Goal: Task Accomplishment & Management: Manage account settings

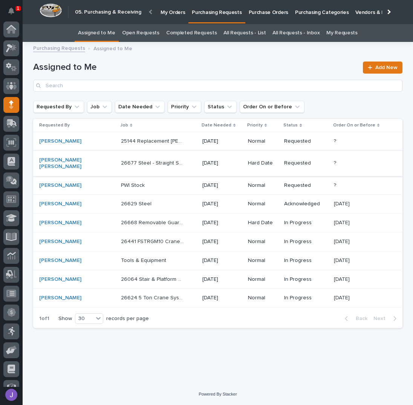
scroll to position [31, 0]
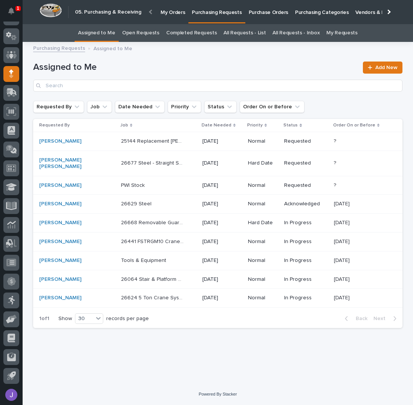
click at [169, 148] on td "25144 Replacement [PERSON_NAME] 25144 Replacement [PERSON_NAME]" at bounding box center [158, 141] width 81 height 19
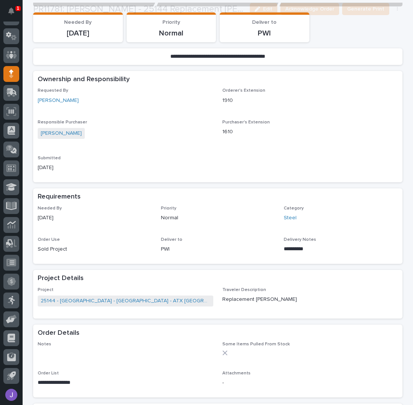
scroll to position [201, 0]
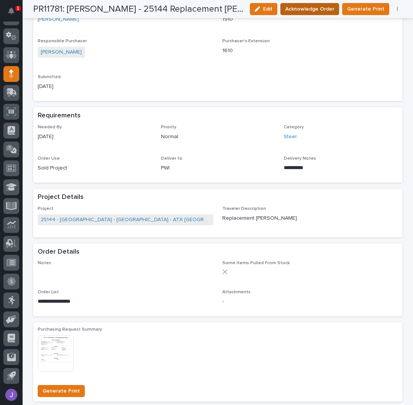
click at [311, 7] on span "Acknowledge Order" at bounding box center [310, 9] width 49 height 8
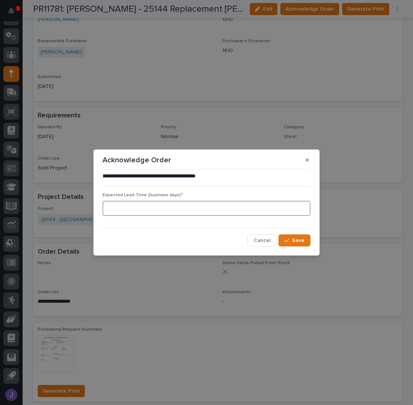
click at [161, 207] on input at bounding box center [207, 208] width 208 height 15
type input "0"
click at [303, 240] on span "Save" at bounding box center [298, 240] width 12 height 5
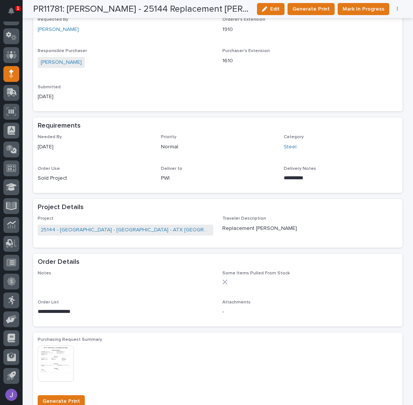
scroll to position [278, 0]
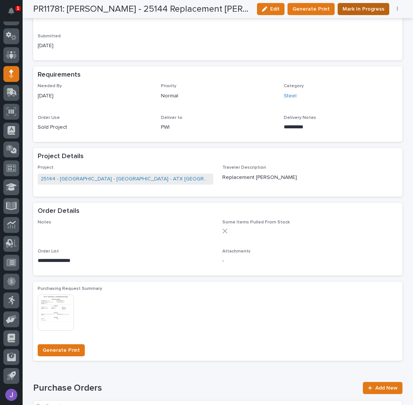
click at [344, 8] on span "Mark In Progress" at bounding box center [364, 9] width 42 height 8
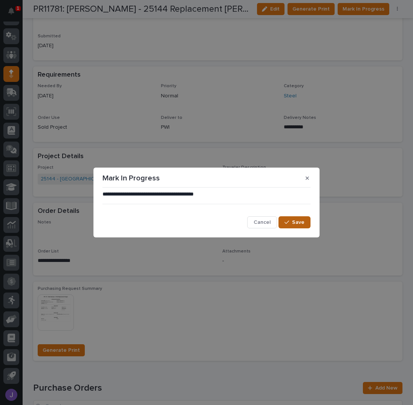
click at [309, 224] on div "**********" at bounding box center [207, 210] width 212 height 42
click at [306, 222] on button "Save" at bounding box center [295, 222] width 32 height 12
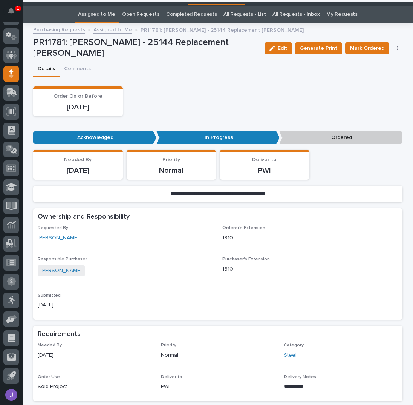
scroll to position [0, 0]
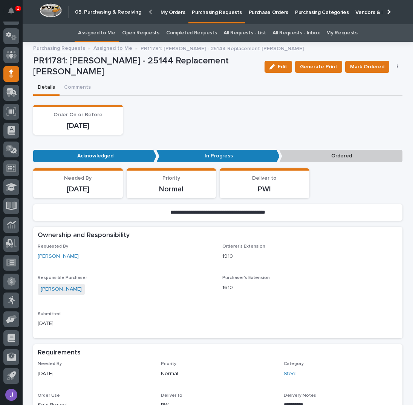
click at [92, 36] on link "Assigned to Me" at bounding box center [96, 33] width 37 height 18
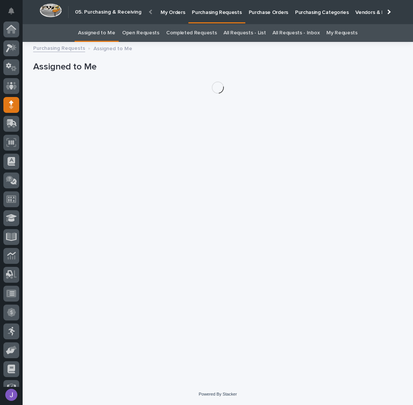
scroll to position [31, 0]
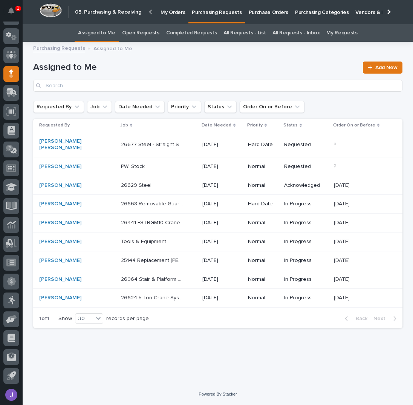
click at [154, 163] on p at bounding box center [152, 166] width 63 height 6
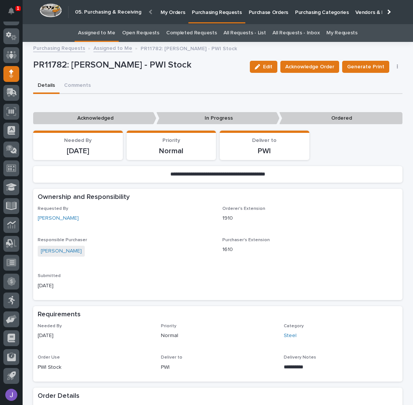
click at [204, 86] on div "Details Comments" at bounding box center [218, 86] width 370 height 16
click at [300, 63] on span "Acknowledge Order" at bounding box center [310, 67] width 49 height 8
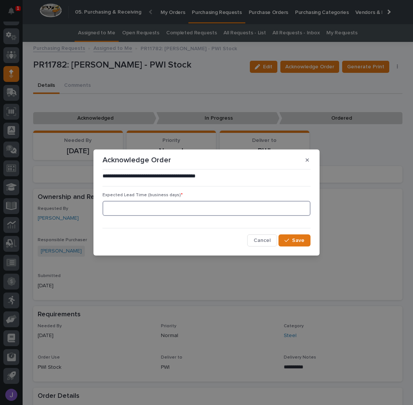
click at [161, 211] on input at bounding box center [207, 208] width 208 height 15
type input "0"
click at [292, 243] on button "Save" at bounding box center [295, 240] width 32 height 12
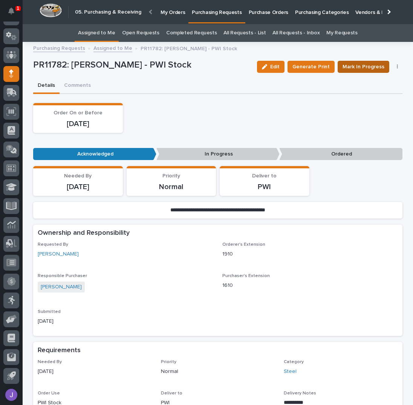
click at [351, 71] on button "Mark In Progress" at bounding box center [364, 67] width 52 height 12
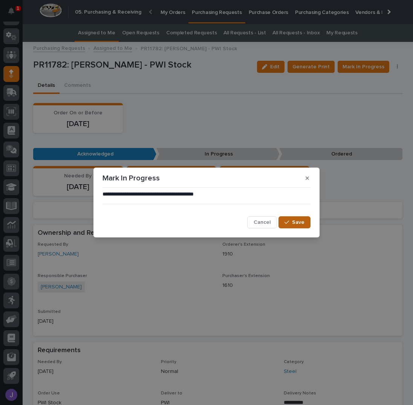
click at [303, 224] on span "Save" at bounding box center [298, 222] width 12 height 5
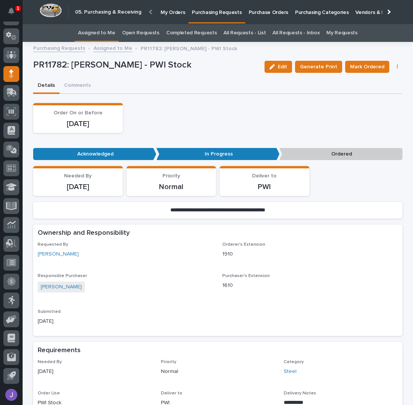
click at [102, 36] on link "Assigned to Me" at bounding box center [96, 33] width 37 height 18
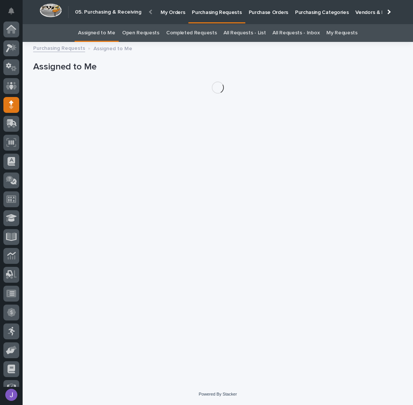
scroll to position [31, 0]
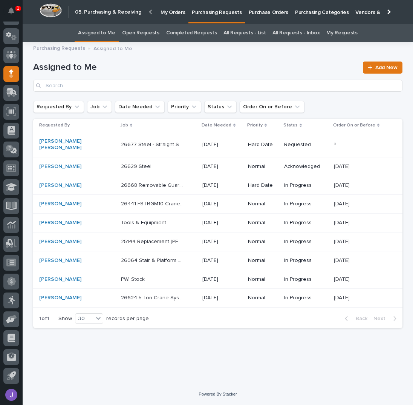
click at [179, 143] on div "26677 Steel - Straight Stair 26677 Steel - Straight Stair" at bounding box center [158, 144] width 75 height 12
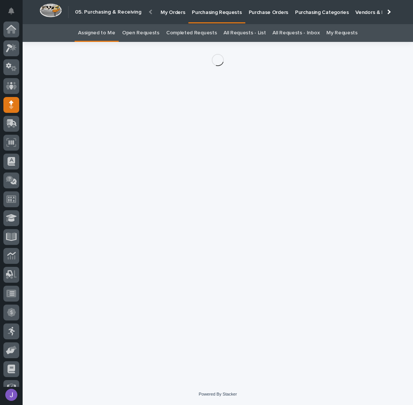
scroll to position [31, 0]
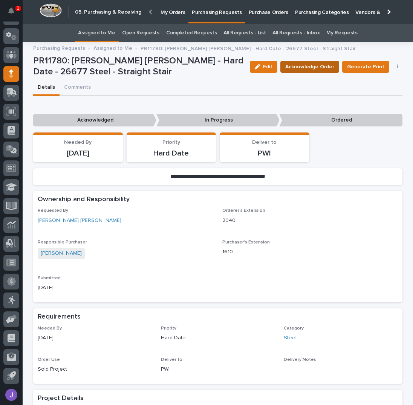
click at [311, 70] on span "Acknowledge Order" at bounding box center [310, 67] width 49 height 8
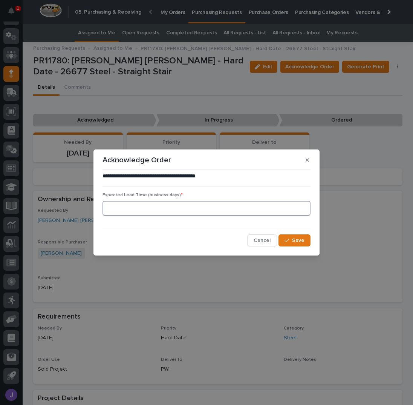
click at [188, 210] on input at bounding box center [207, 208] width 208 height 15
type input "0"
click at [295, 240] on span "Save" at bounding box center [298, 240] width 12 height 5
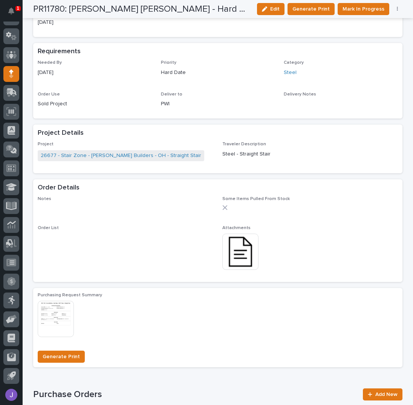
scroll to position [302, 0]
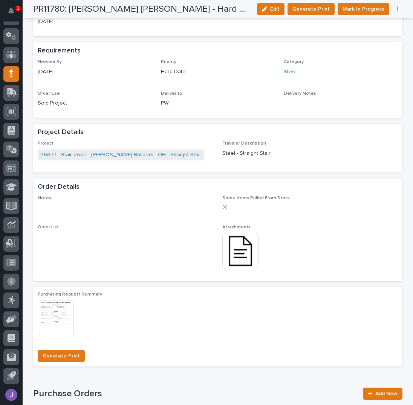
click at [237, 244] on img at bounding box center [241, 251] width 36 height 36
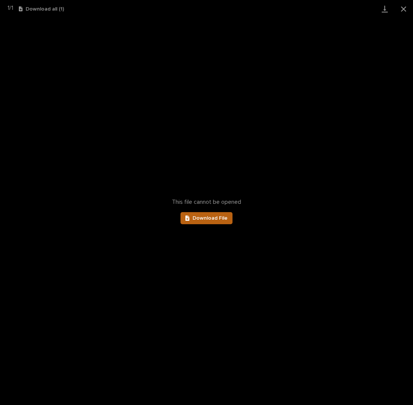
click at [204, 219] on span "Download File" at bounding box center [210, 217] width 35 height 5
click at [406, 8] on button "Close gallery" at bounding box center [404, 9] width 19 height 18
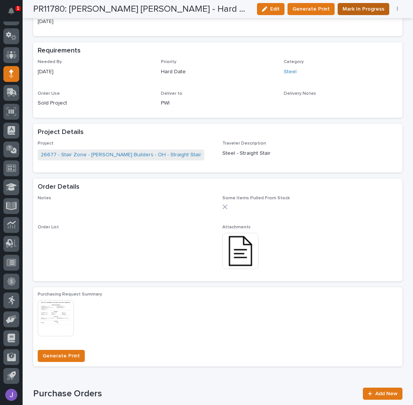
click at [361, 11] on span "Mark In Progress" at bounding box center [364, 9] width 42 height 8
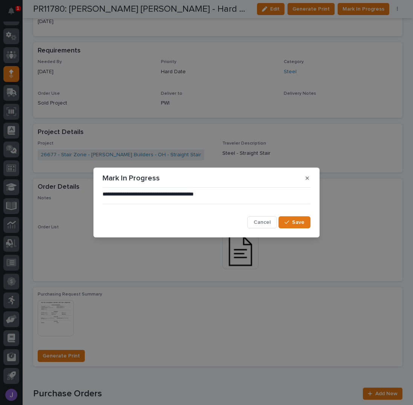
drag, startPoint x: 290, startPoint y: 219, endPoint x: 292, endPoint y: 215, distance: 4.2
click at [290, 220] on button "Save" at bounding box center [295, 222] width 32 height 12
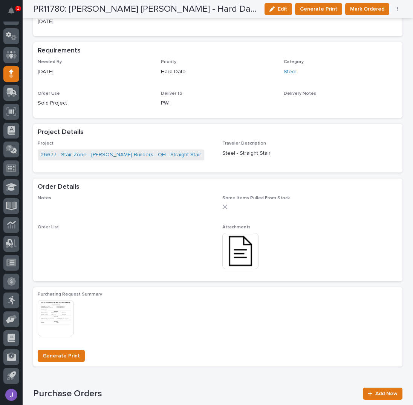
scroll to position [0, 0]
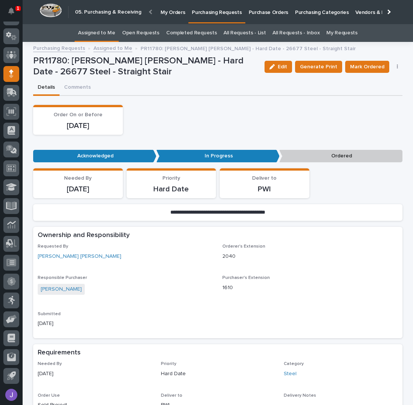
click at [107, 36] on link "Assigned to Me" at bounding box center [96, 33] width 37 height 18
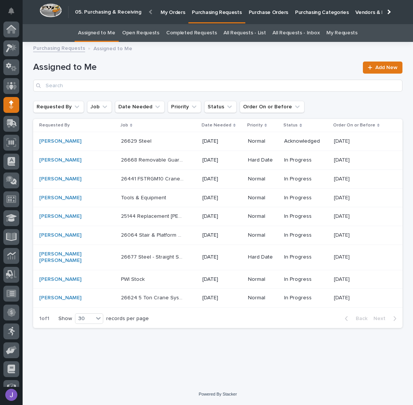
scroll to position [31, 0]
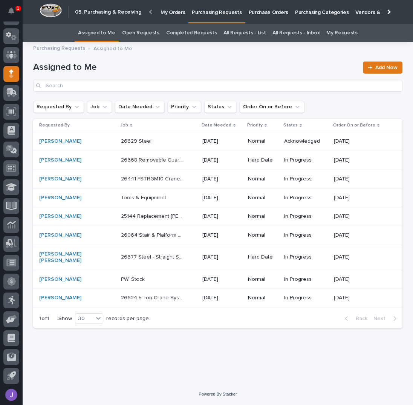
click at [151, 149] on td "26629 Steel 26629 Steel" at bounding box center [158, 141] width 81 height 19
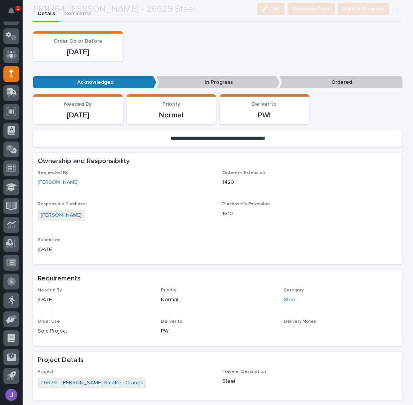
scroll to position [201, 0]
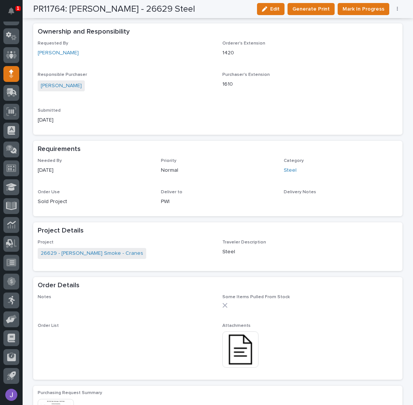
click at [242, 347] on img at bounding box center [241, 349] width 36 height 36
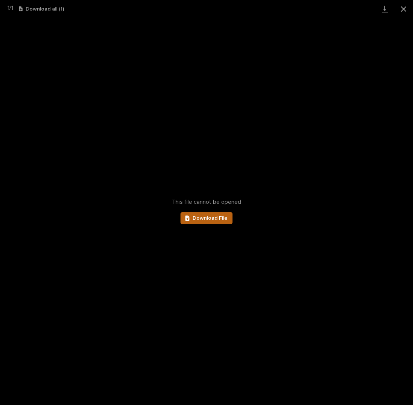
click at [214, 217] on span "Download File" at bounding box center [210, 217] width 35 height 5
click at [406, 9] on button "Close gallery" at bounding box center [404, 9] width 19 height 18
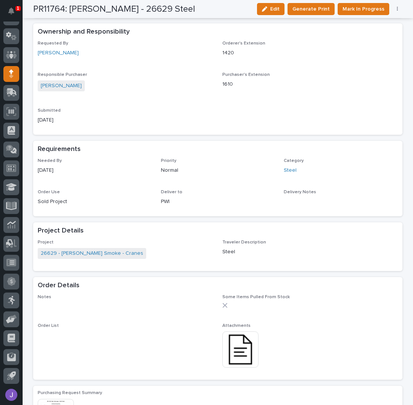
scroll to position [0, 0]
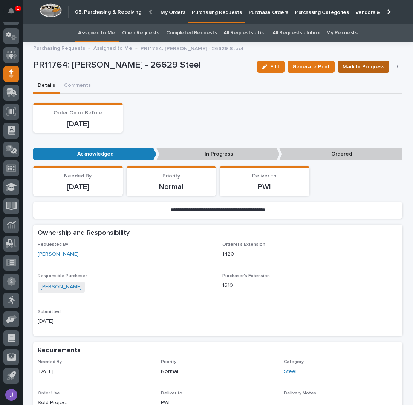
click at [356, 68] on span "Mark In Progress" at bounding box center [364, 67] width 42 height 8
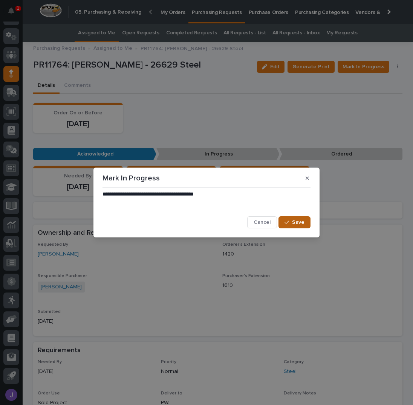
click at [305, 221] on button "Save" at bounding box center [295, 222] width 32 height 12
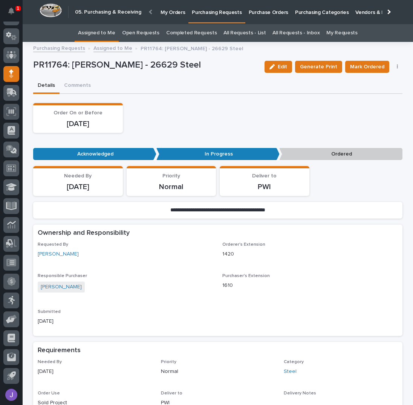
click at [270, 15] on p "Purchase Orders" at bounding box center [269, 8] width 40 height 16
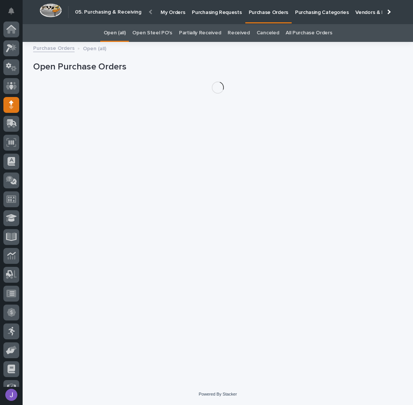
scroll to position [31, 0]
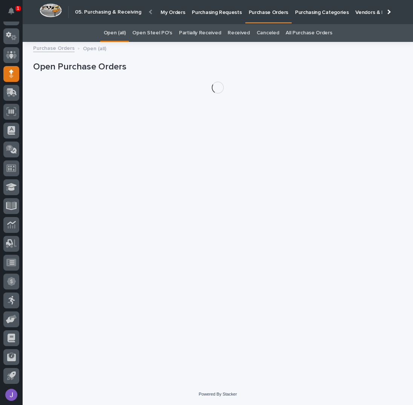
click at [165, 28] on link "Open Steel PO's" at bounding box center [152, 33] width 40 height 18
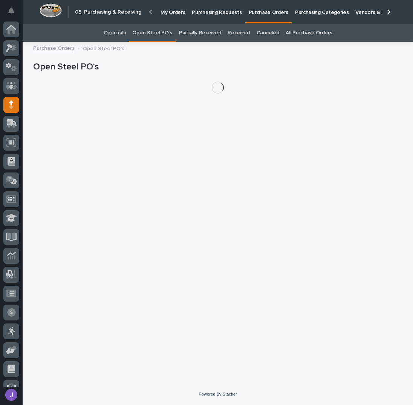
scroll to position [31, 0]
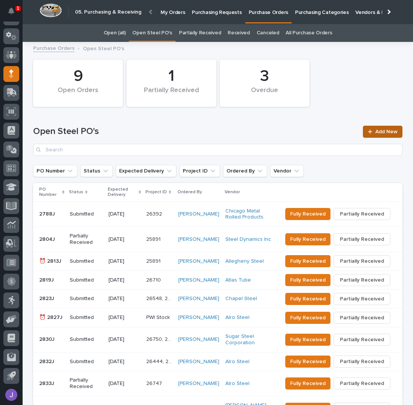
click at [388, 128] on link "Add New" at bounding box center [383, 132] width 40 height 12
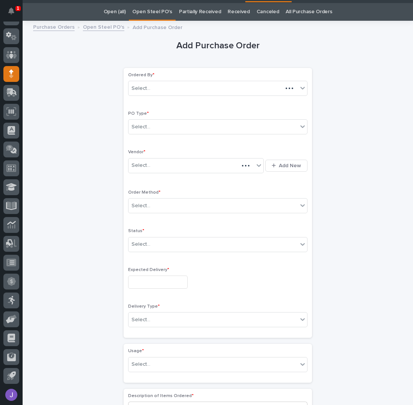
scroll to position [24, 0]
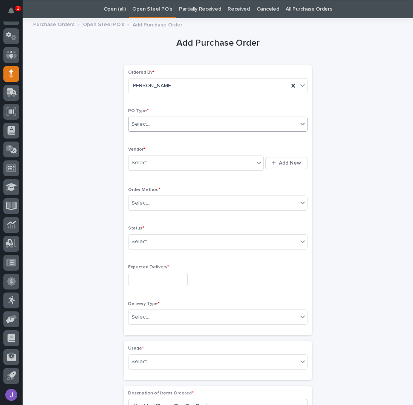
click at [159, 123] on div "Select..." at bounding box center [213, 124] width 169 height 12
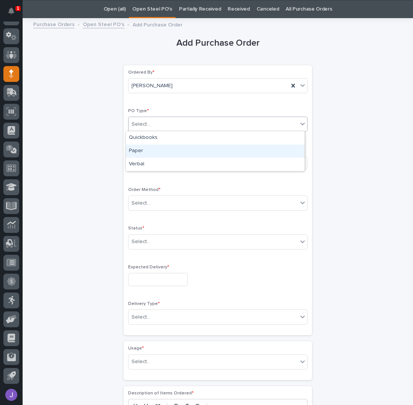
click at [155, 149] on div "Paper" at bounding box center [215, 150] width 179 height 13
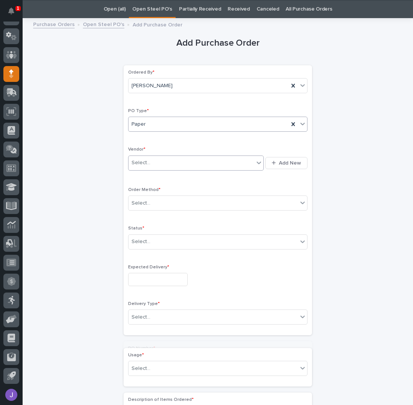
click at [154, 155] on div "Select..." at bounding box center [196, 162] width 136 height 15
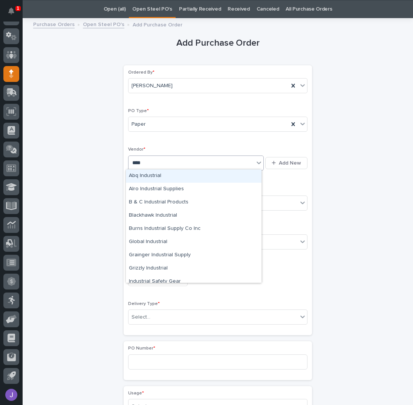
type input "*****"
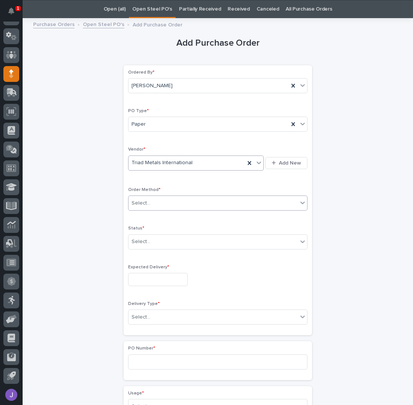
click at [135, 203] on div "Select..." at bounding box center [141, 203] width 19 height 8
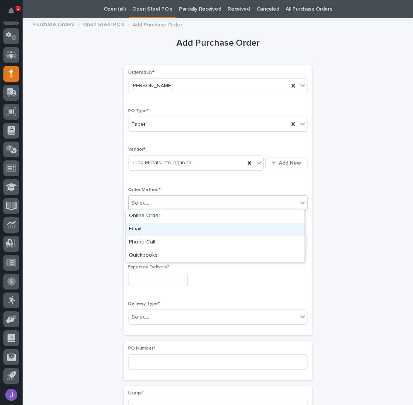
click at [136, 227] on div "Email" at bounding box center [215, 229] width 179 height 13
drag, startPoint x: 139, startPoint y: 239, endPoint x: 141, endPoint y: 246, distance: 7.4
click at [140, 240] on div "Select..." at bounding box center [141, 242] width 19 height 8
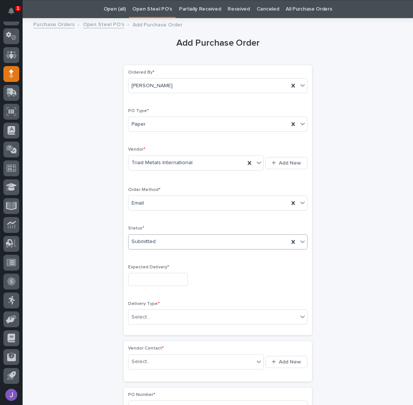
click at [147, 279] on input "text" at bounding box center [158, 279] width 60 height 13
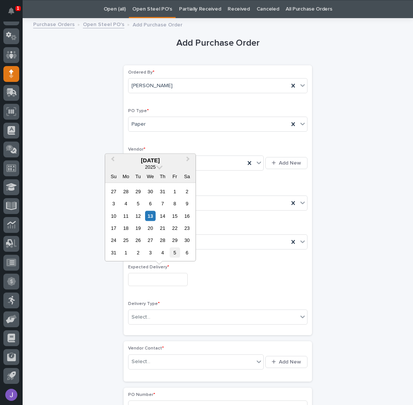
click at [176, 254] on div "5" at bounding box center [175, 252] width 10 height 10
type input "**********"
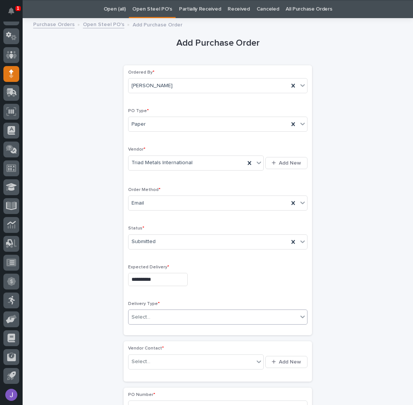
click at [156, 311] on div "Select..." at bounding box center [213, 317] width 169 height 12
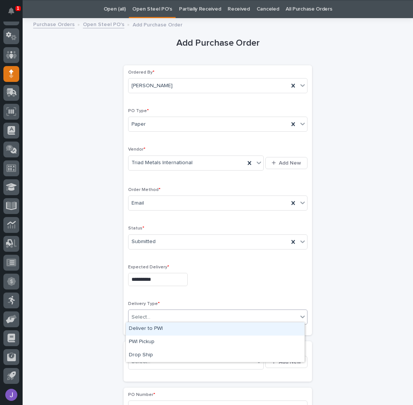
click at [146, 330] on div "Deliver to PWI" at bounding box center [215, 328] width 179 height 13
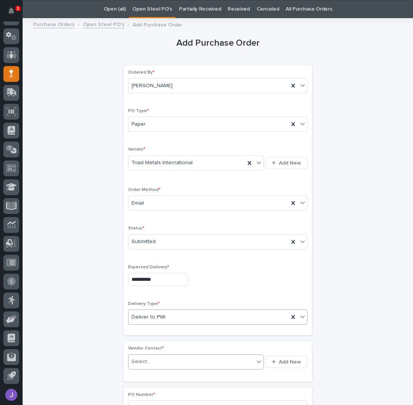
click at [150, 356] on div "Select..." at bounding box center [192, 361] width 126 height 12
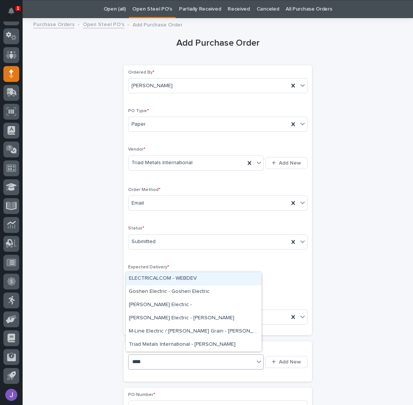
type input "******"
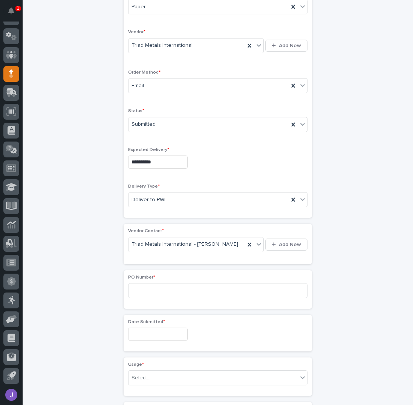
scroll to position [175, 0]
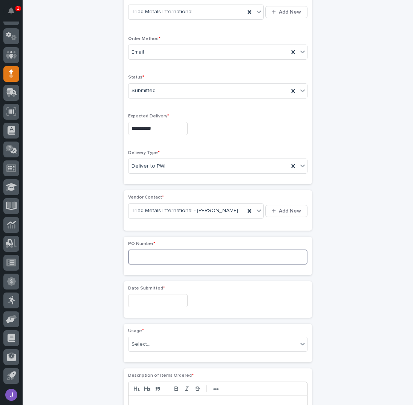
click at [153, 252] on input at bounding box center [218, 256] width 180 height 15
type input "2834J"
click at [137, 298] on input "text" at bounding box center [158, 300] width 60 height 13
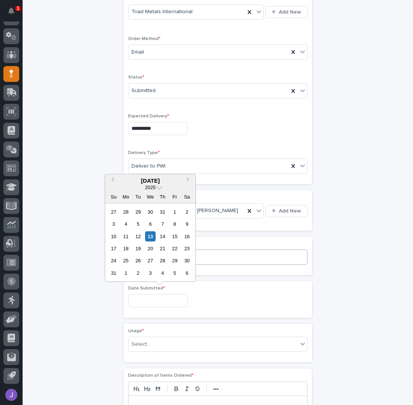
drag, startPoint x: 148, startPoint y: 237, endPoint x: 152, endPoint y: 257, distance: 20.1
click at [148, 237] on div "13" at bounding box center [150, 236] width 10 height 10
type input "**********"
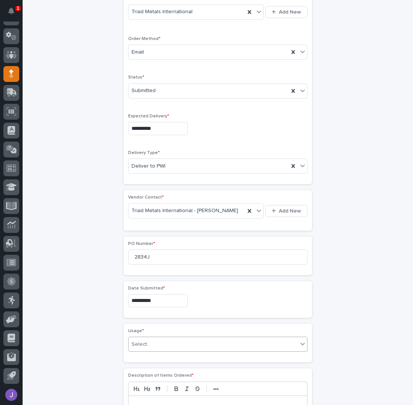
click at [144, 340] on div "Select..." at bounding box center [141, 344] width 19 height 8
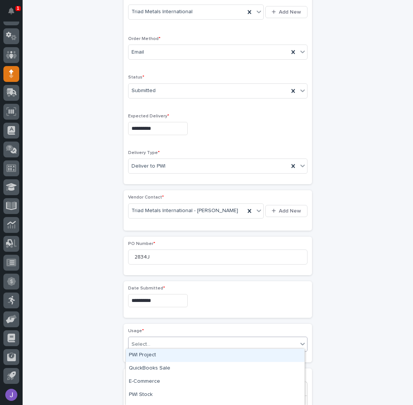
click at [145, 354] on div "PWI Project" at bounding box center [215, 355] width 179 height 13
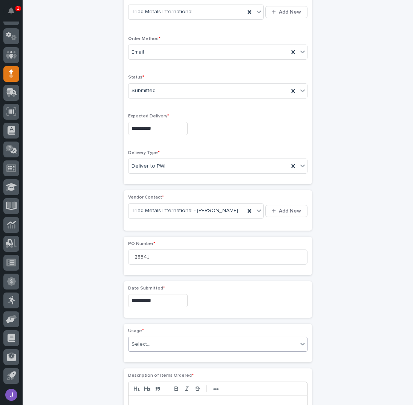
click at [70, 338] on div "**********" at bounding box center [218, 270] width 370 height 796
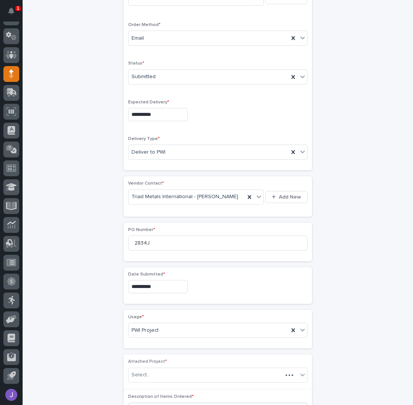
scroll to position [298, 0]
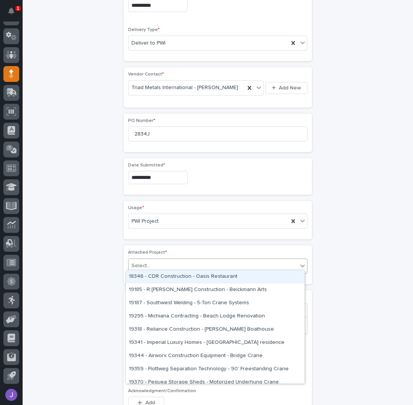
click at [149, 262] on div "Select..." at bounding box center [213, 266] width 169 height 12
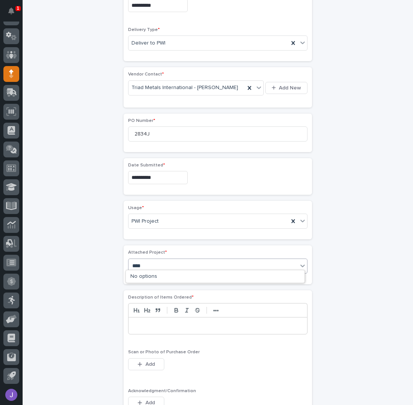
type input "*****"
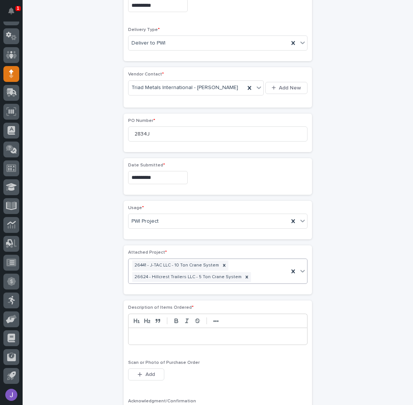
scroll to position [303, 0]
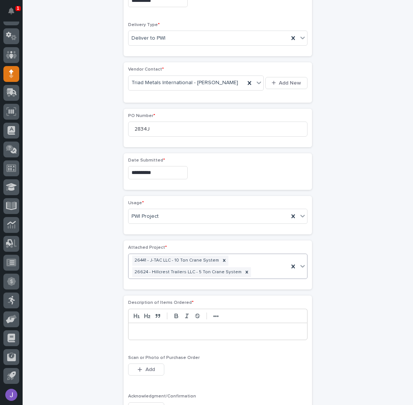
click at [146, 327] on p at bounding box center [218, 331] width 168 height 8
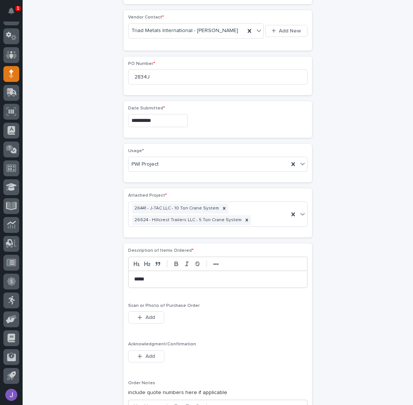
scroll to position [403, 0]
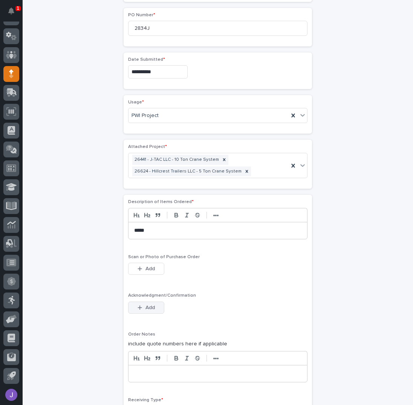
click at [148, 305] on span "Add" at bounding box center [150, 307] width 9 height 5
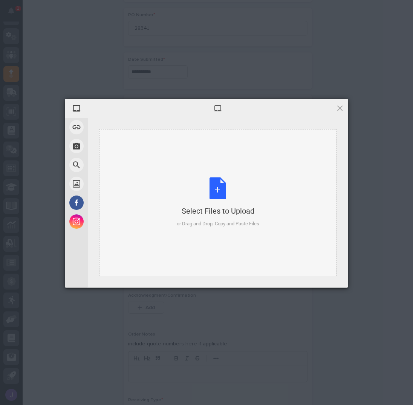
click at [209, 190] on div "Select Files to Upload or Drag and Drop, Copy and Paste Files" at bounding box center [218, 202] width 83 height 50
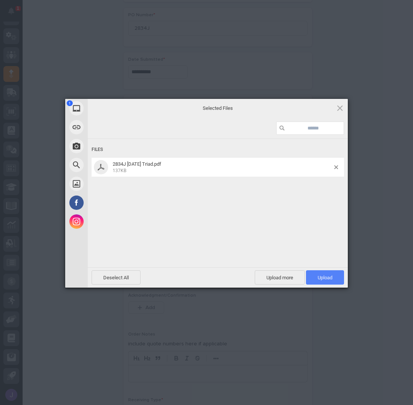
click at [327, 273] on span "Upload 1" at bounding box center [325, 277] width 38 height 14
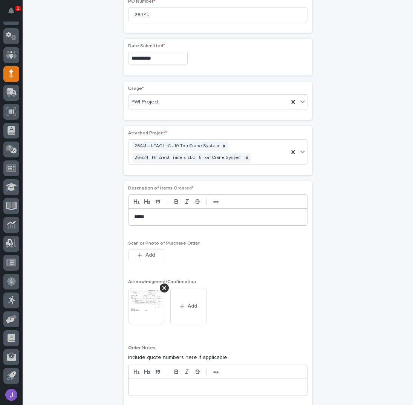
scroll to position [568, 0]
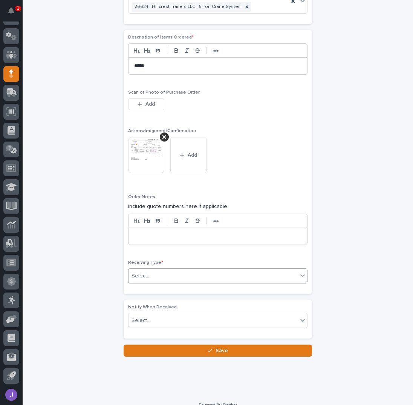
click at [157, 270] on div "Select..." at bounding box center [213, 276] width 169 height 12
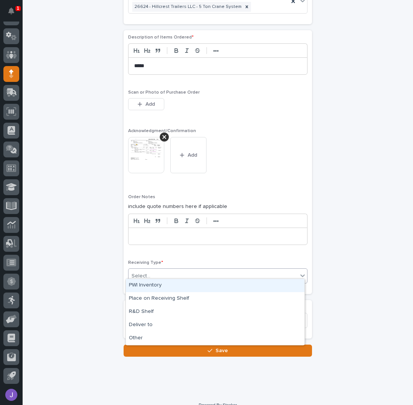
click at [156, 283] on div "PWI Inventory" at bounding box center [215, 285] width 179 height 13
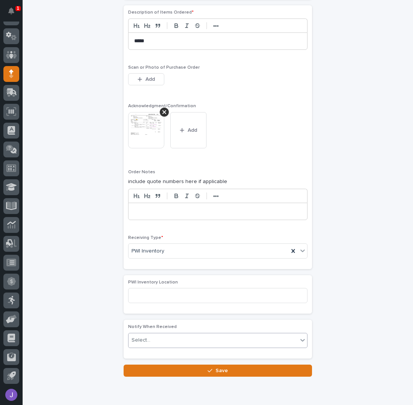
scroll to position [618, 0]
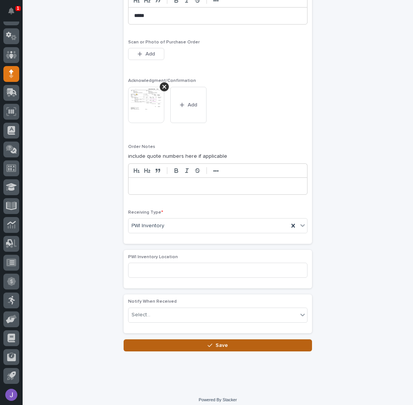
click at [191, 340] on button "Save" at bounding box center [218, 345] width 189 height 12
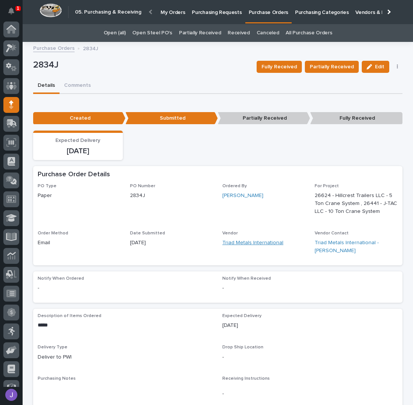
scroll to position [31, 0]
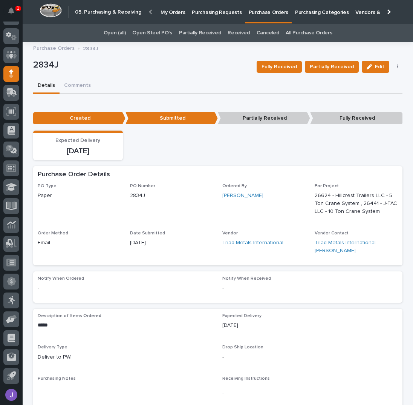
click at [197, 8] on p "Purchasing Requests" at bounding box center [217, 8] width 50 height 16
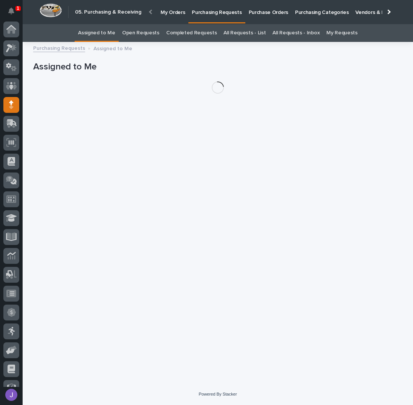
scroll to position [31, 0]
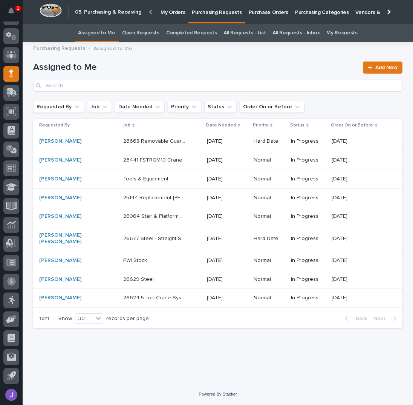
click at [86, 164] on div "[PERSON_NAME]" at bounding box center [78, 160] width 78 height 12
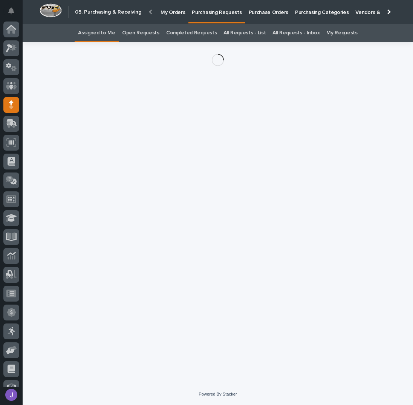
scroll to position [31, 0]
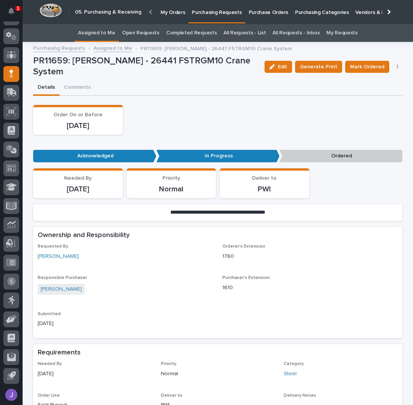
click at [397, 68] on button "button" at bounding box center [398, 66] width 11 height 5
click at [370, 100] on div "Cancel Order Edit Linked PO's" at bounding box center [374, 87] width 57 height 31
click at [366, 96] on span "Edit Linked PO's" at bounding box center [373, 94] width 38 height 8
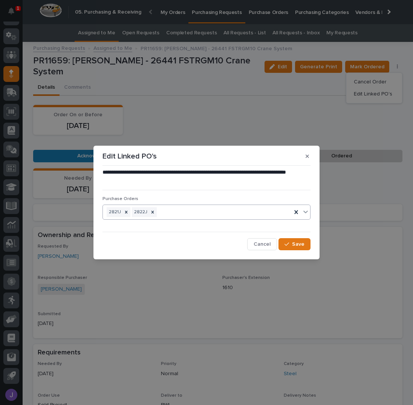
click at [183, 207] on div "2821J 2822J" at bounding box center [197, 212] width 189 height 13
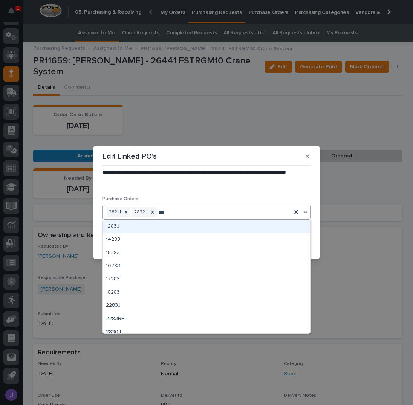
type input "****"
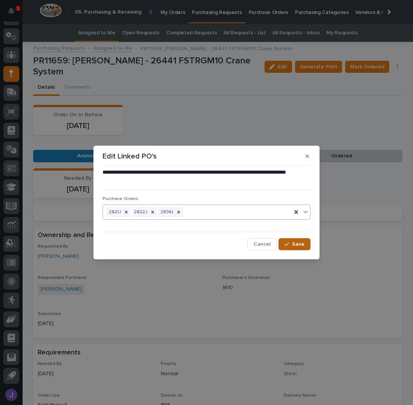
click at [294, 244] on span "Save" at bounding box center [298, 243] width 12 height 5
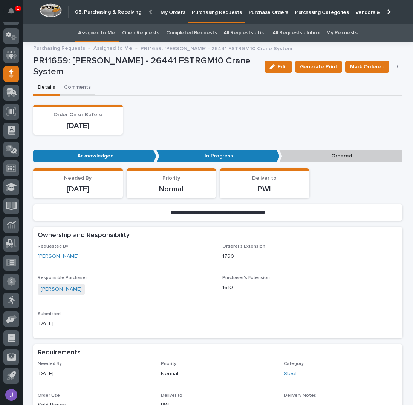
click at [80, 86] on button "Comments" at bounding box center [78, 88] width 36 height 16
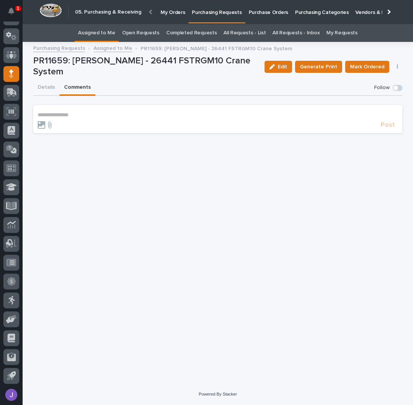
click at [81, 115] on p "**********" at bounding box center [218, 115] width 361 height 6
click at [390, 128] on span "Post" at bounding box center [388, 128] width 14 height 7
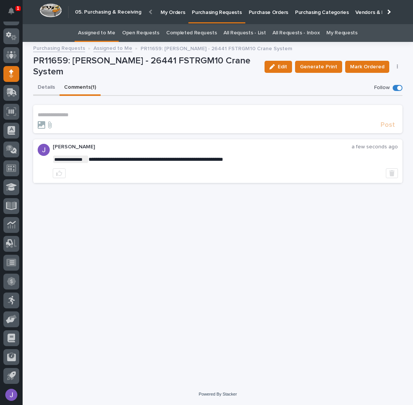
click at [51, 85] on button "Details" at bounding box center [46, 88] width 26 height 16
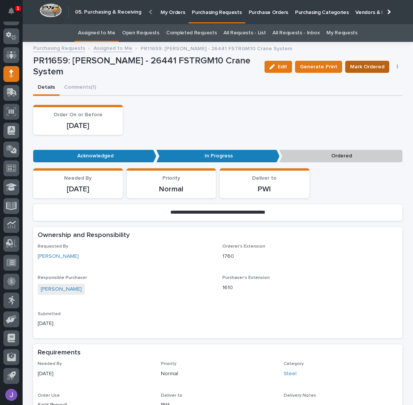
click at [358, 66] on span "Mark Ordered" at bounding box center [367, 67] width 34 height 8
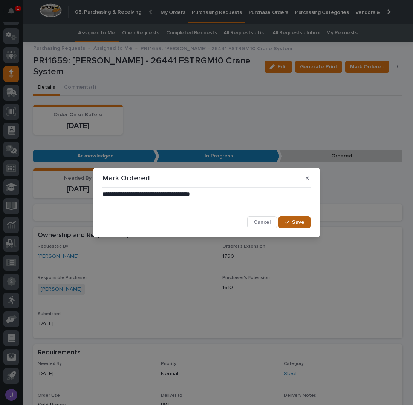
click at [301, 221] on span "Save" at bounding box center [298, 222] width 12 height 5
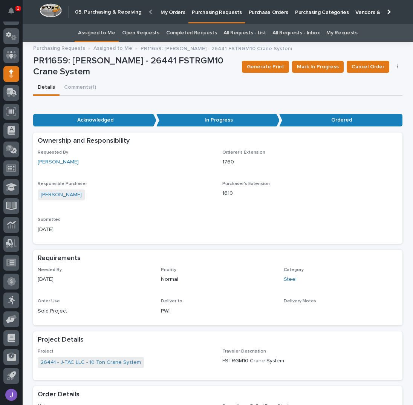
click at [108, 36] on link "Assigned to Me" at bounding box center [96, 33] width 37 height 18
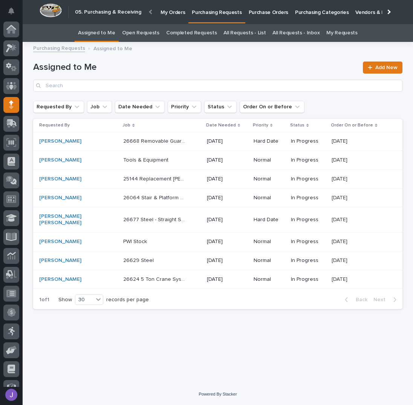
scroll to position [31, 0]
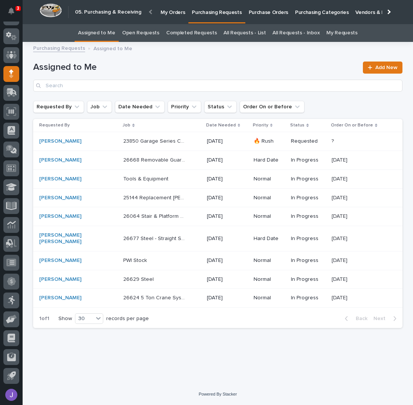
click at [100, 140] on td "[PERSON_NAME]" at bounding box center [76, 141] width 87 height 19
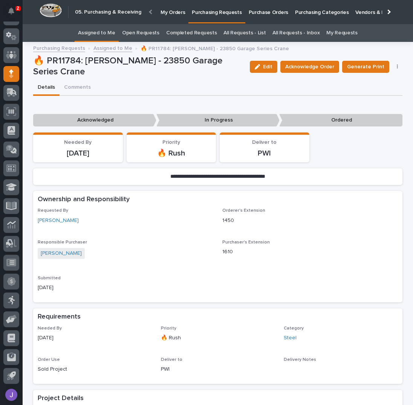
scroll to position [151, 0]
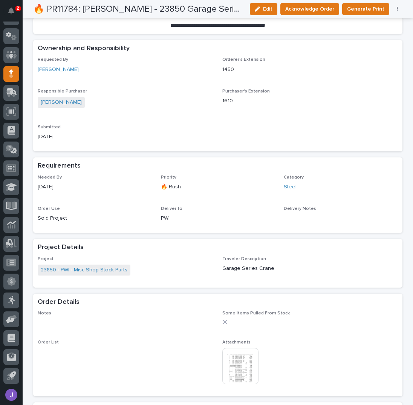
click at [250, 360] on img at bounding box center [241, 366] width 36 height 36
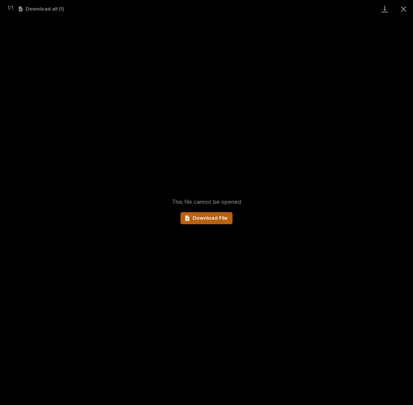
click at [213, 220] on span "Download File" at bounding box center [210, 217] width 35 height 5
click at [401, 9] on button "Close gallery" at bounding box center [404, 9] width 19 height 18
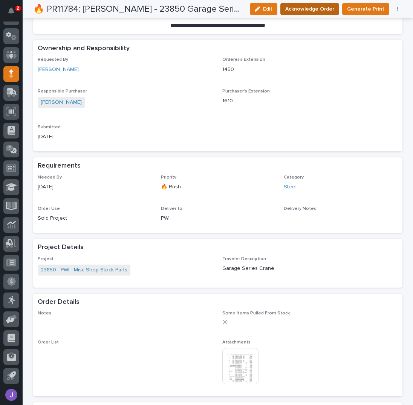
click at [318, 6] on span "Acknowledge Order" at bounding box center [310, 9] width 49 height 8
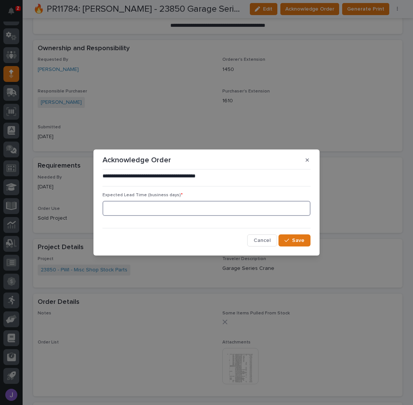
click at [167, 207] on input at bounding box center [207, 208] width 208 height 15
type input "0"
click at [296, 239] on span "Save" at bounding box center [298, 240] width 12 height 5
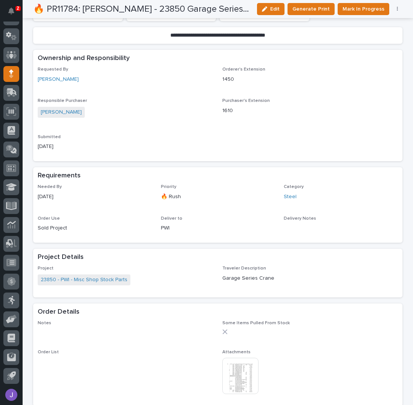
scroll to position [227, 0]
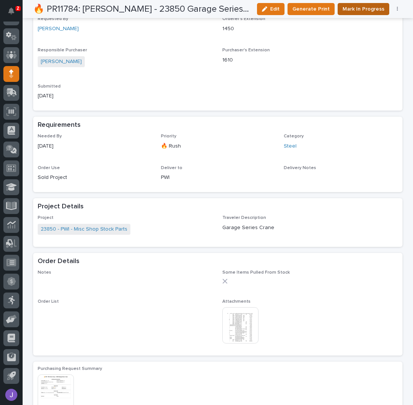
click at [353, 9] on span "Mark In Progress" at bounding box center [364, 9] width 42 height 8
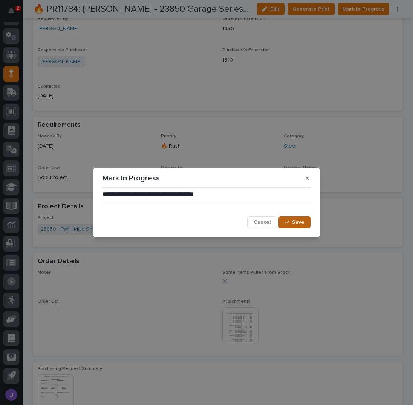
click at [291, 220] on div "button" at bounding box center [289, 222] width 8 height 5
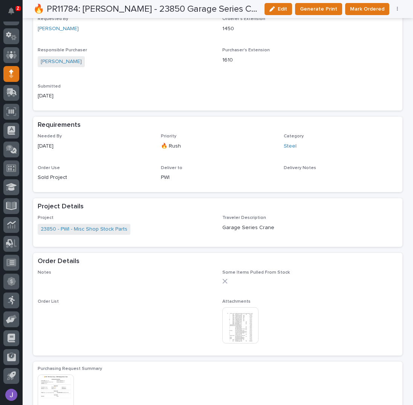
scroll to position [0, 0]
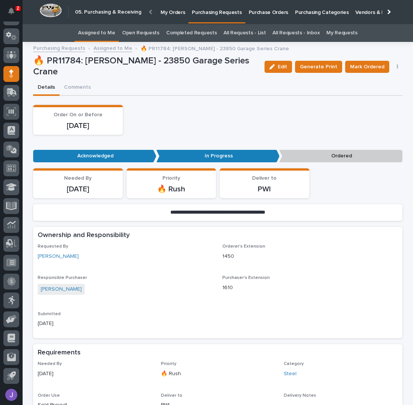
click at [105, 37] on link "Assigned to Me" at bounding box center [96, 33] width 37 height 18
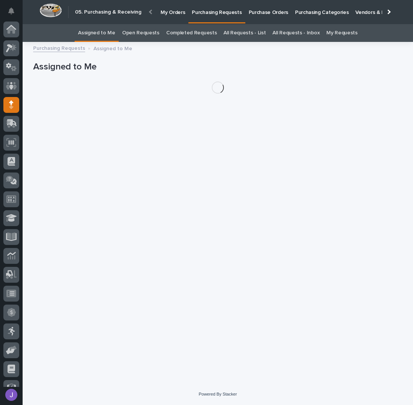
scroll to position [31, 0]
